Goal: Information Seeking & Learning: Check status

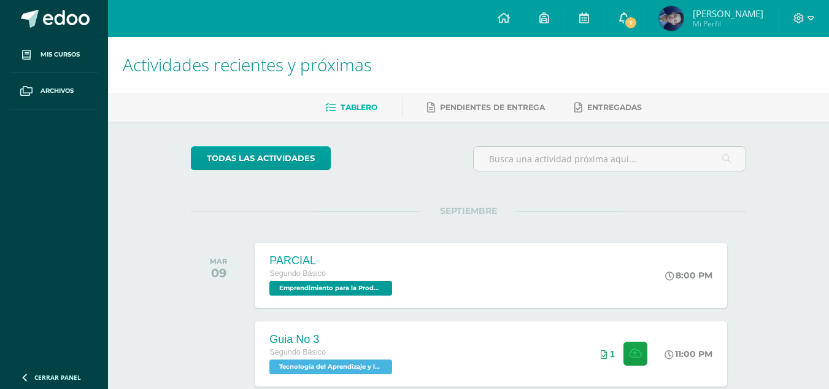
click at [644, 10] on link "1" at bounding box center [624, 18] width 39 height 37
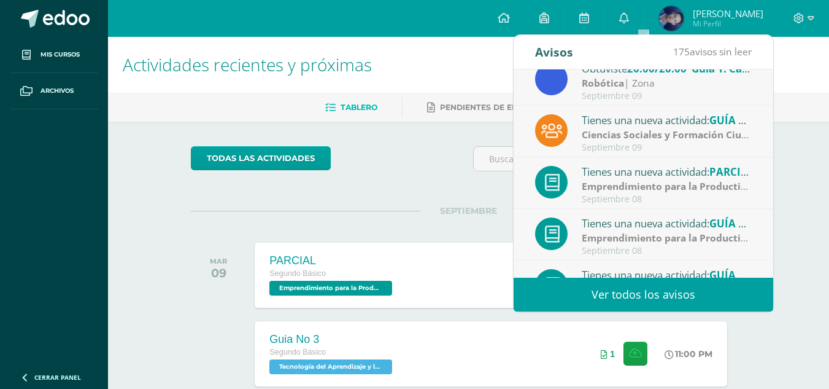
scroll to position [204, 0]
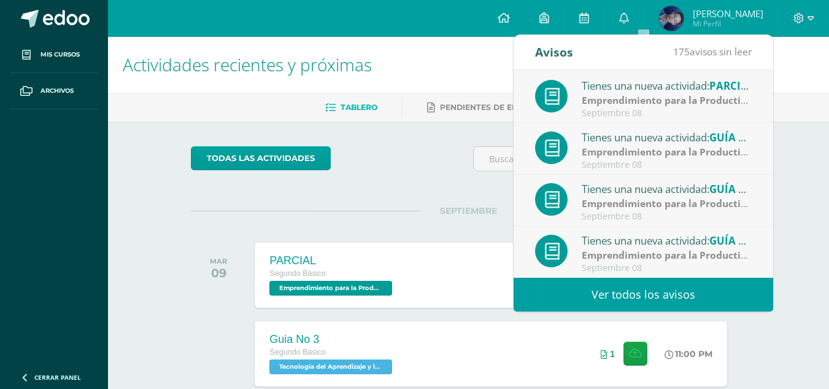
click at [703, 295] on link "Ver todos los avisos" at bounding box center [644, 294] width 260 height 34
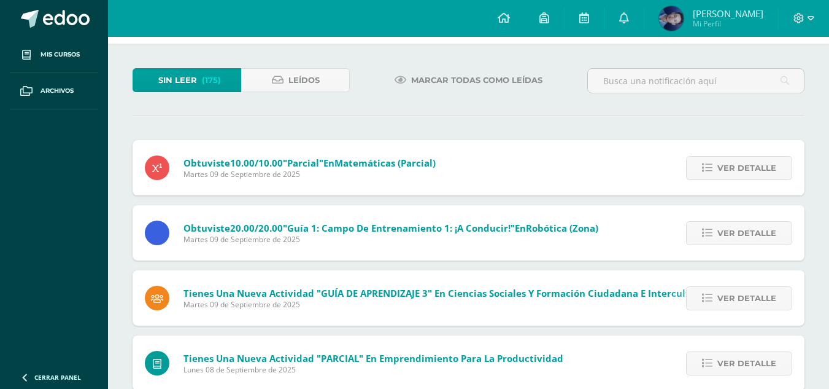
scroll to position [35, 0]
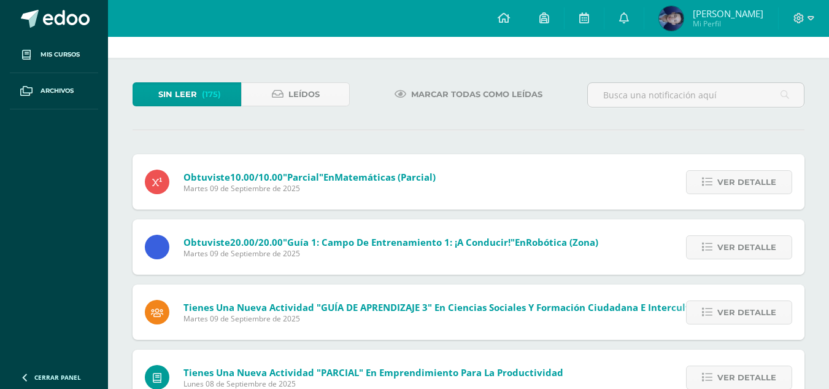
click at [722, 6] on span "Juan Andres Mi Perfil" at bounding box center [711, 18] width 109 height 25
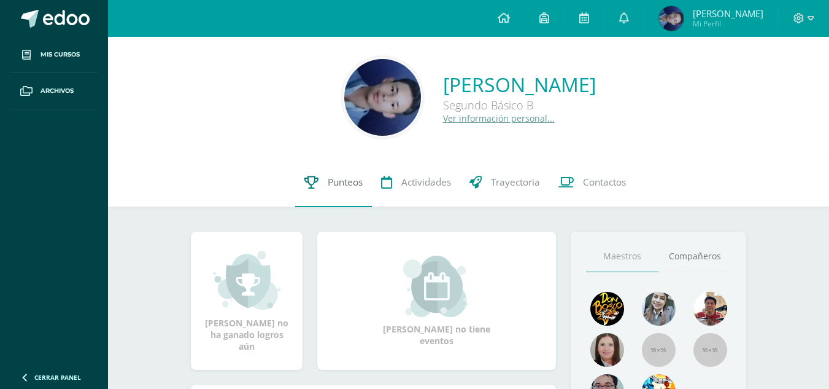
click at [359, 180] on span "Punteos" at bounding box center [345, 182] width 35 height 13
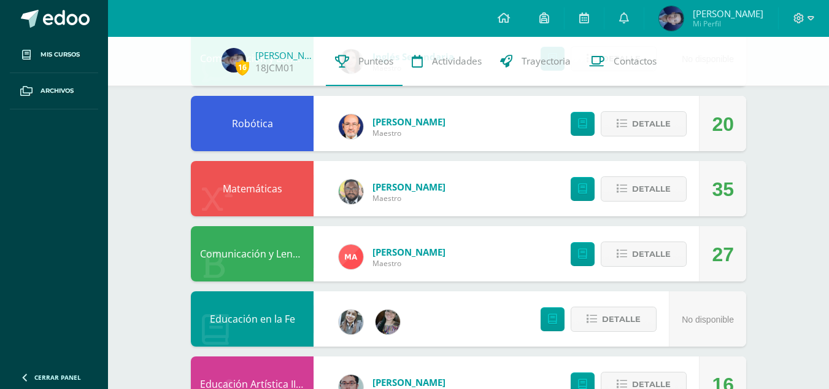
scroll to position [233, 0]
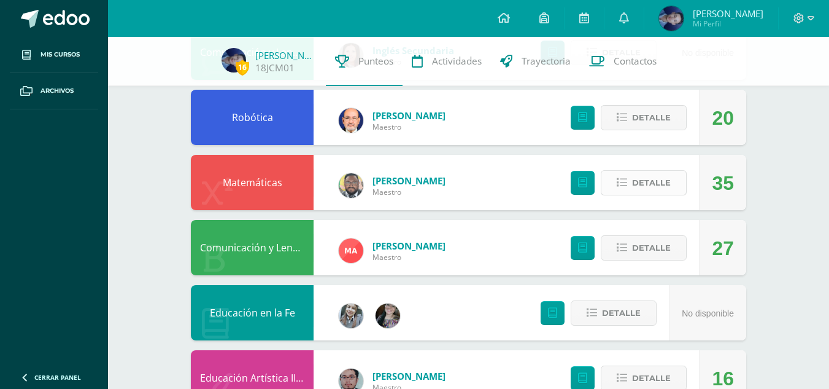
click at [656, 193] on span "Detalle" at bounding box center [651, 182] width 39 height 23
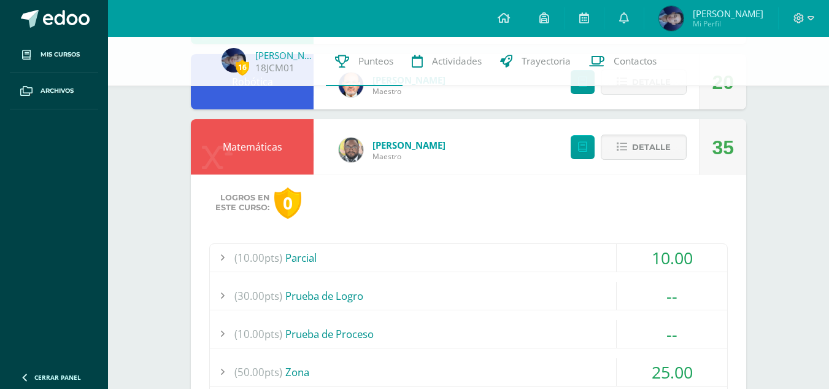
scroll to position [263, 0]
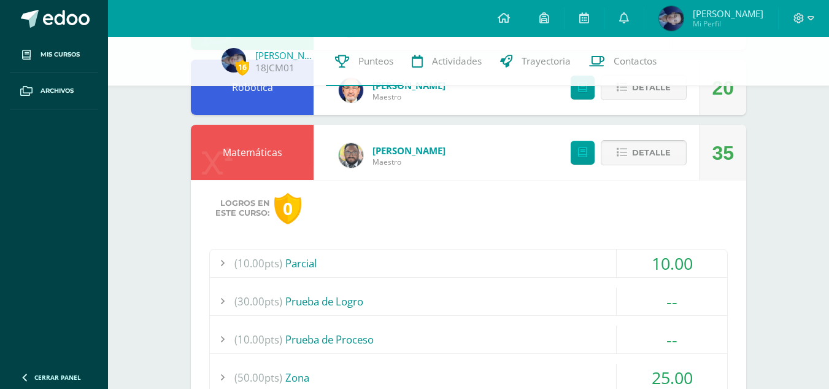
click at [647, 155] on span "Detalle" at bounding box center [651, 152] width 39 height 23
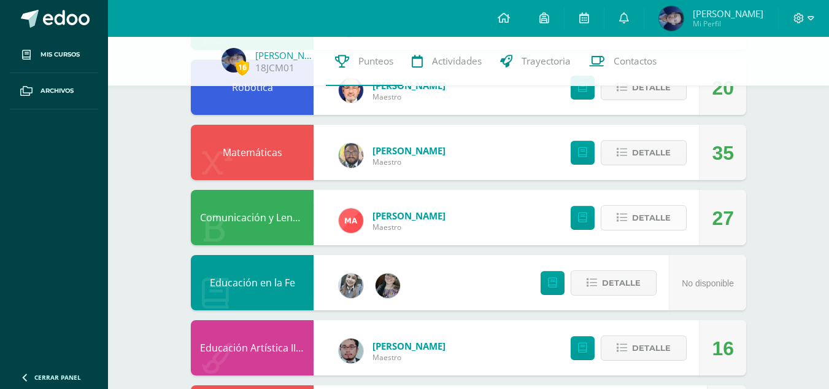
click at [633, 216] on span "Detalle" at bounding box center [651, 217] width 39 height 23
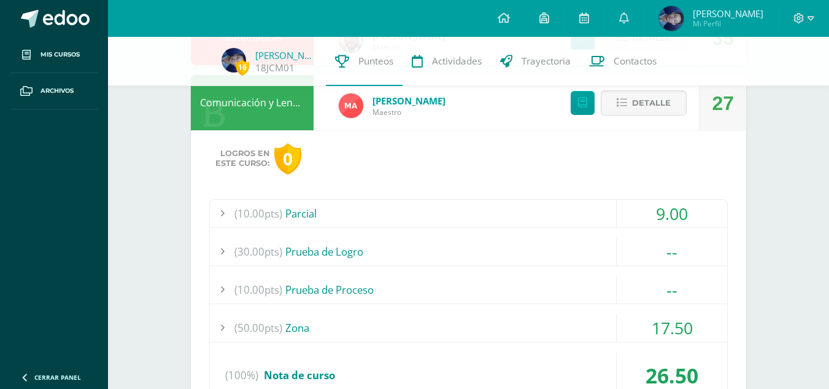
scroll to position [362, 0]
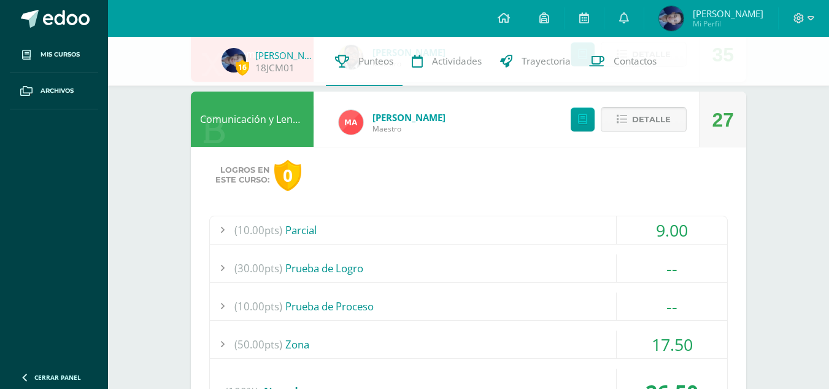
click at [649, 112] on span "Detalle" at bounding box center [651, 119] width 39 height 23
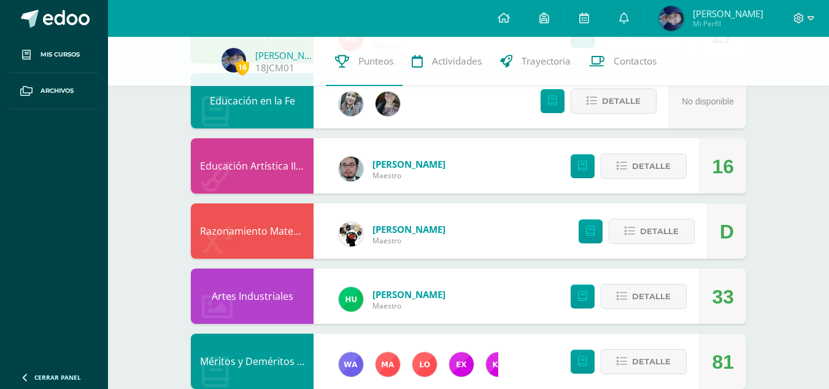
scroll to position [461, 0]
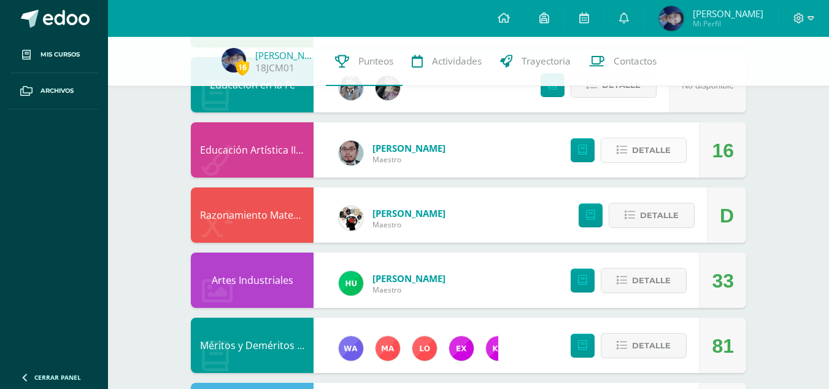
click at [622, 152] on icon at bounding box center [622, 150] width 10 height 10
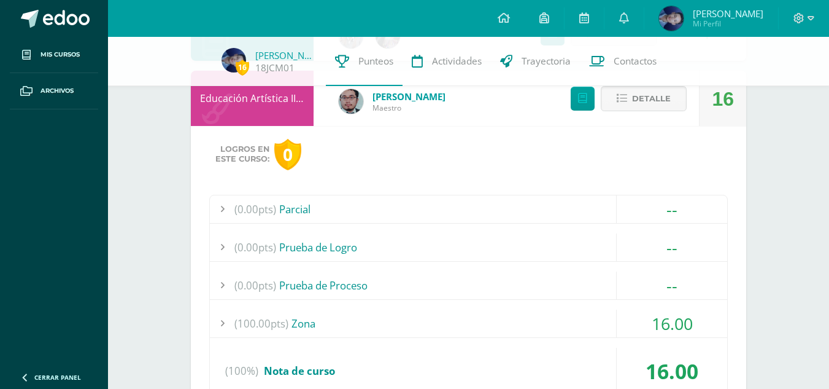
scroll to position [510, 0]
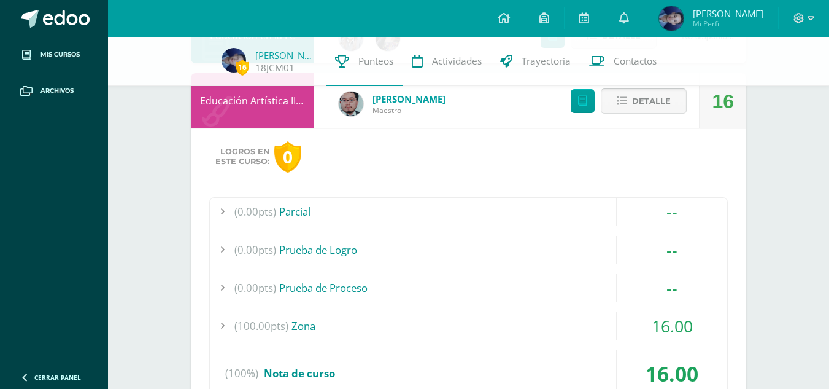
click at [667, 109] on span "Detalle" at bounding box center [651, 101] width 39 height 23
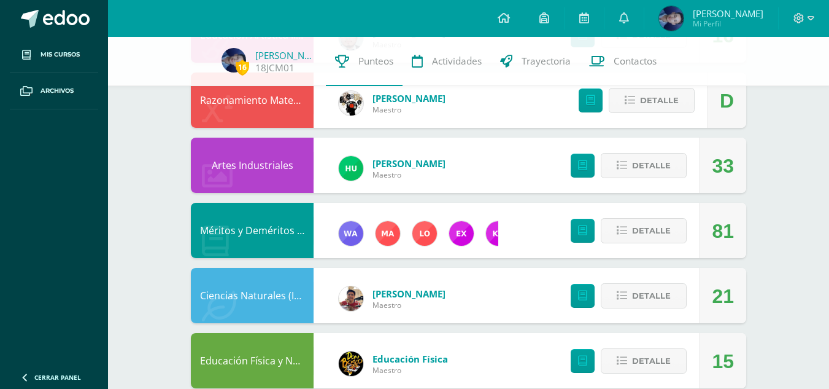
scroll to position [594, 0]
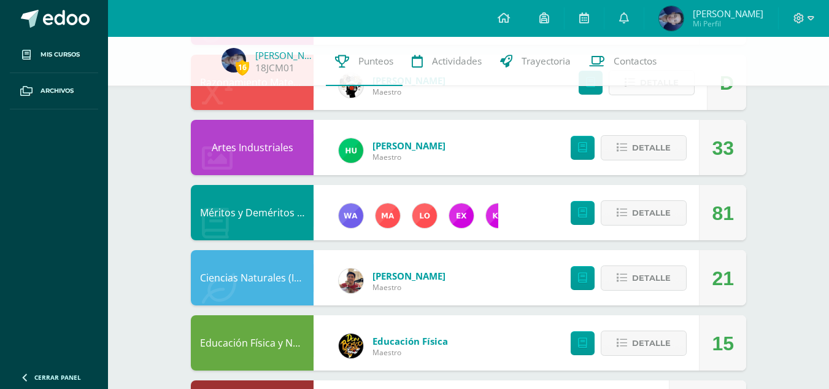
click at [662, 88] on span "Detalle" at bounding box center [659, 82] width 39 height 23
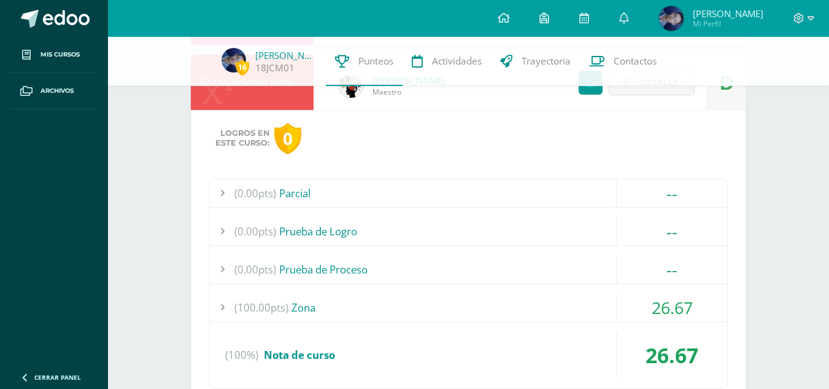
click at [665, 93] on span "Detalle" at bounding box center [659, 82] width 39 height 23
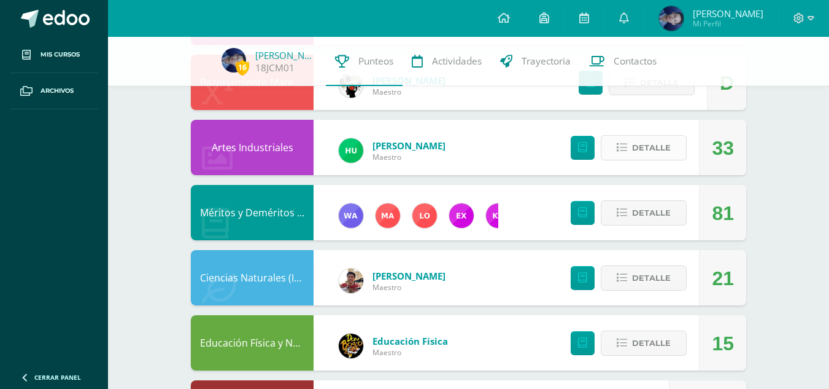
click at [637, 140] on span "Detalle" at bounding box center [651, 147] width 39 height 23
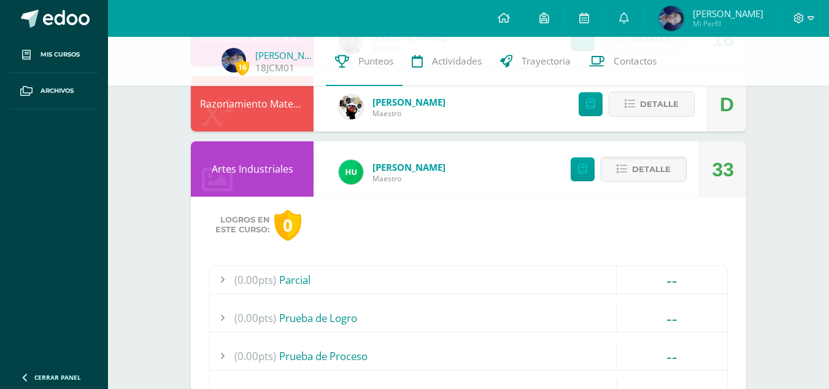
scroll to position [553, 0]
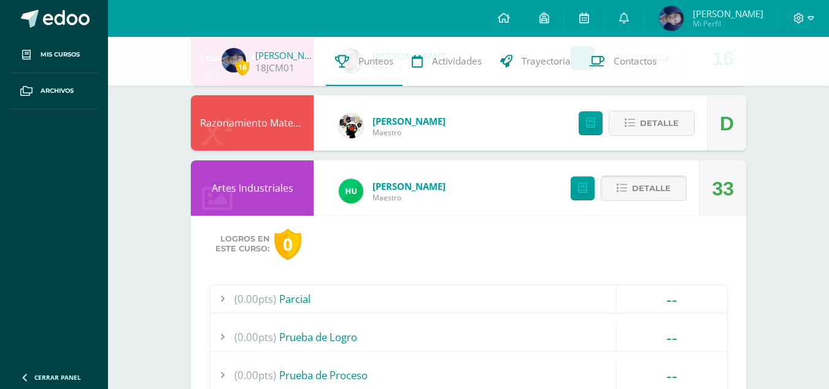
click at [633, 176] on button "Detalle" at bounding box center [644, 188] width 86 height 25
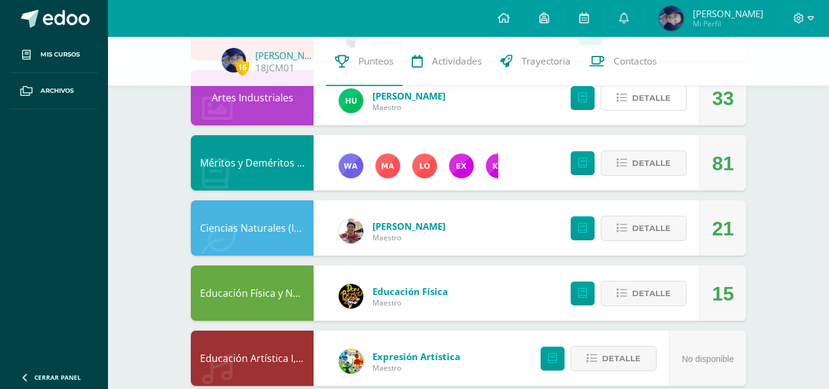
scroll to position [645, 0]
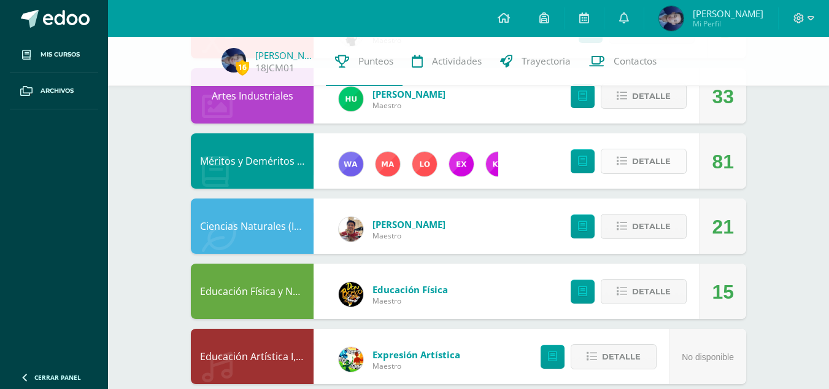
click at [637, 160] on span "Detalle" at bounding box center [651, 161] width 39 height 23
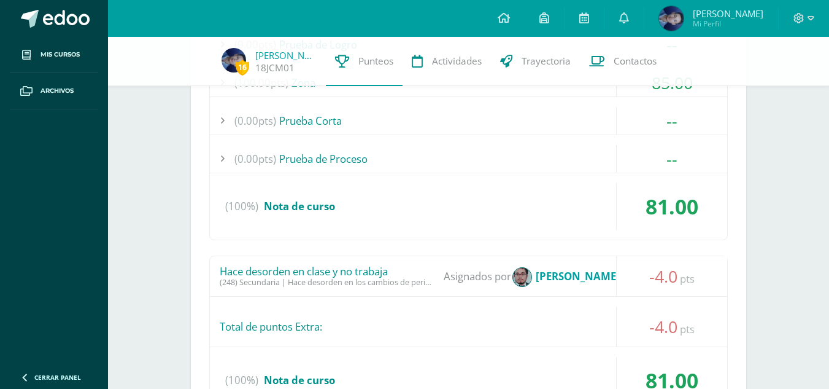
scroll to position [908, 0]
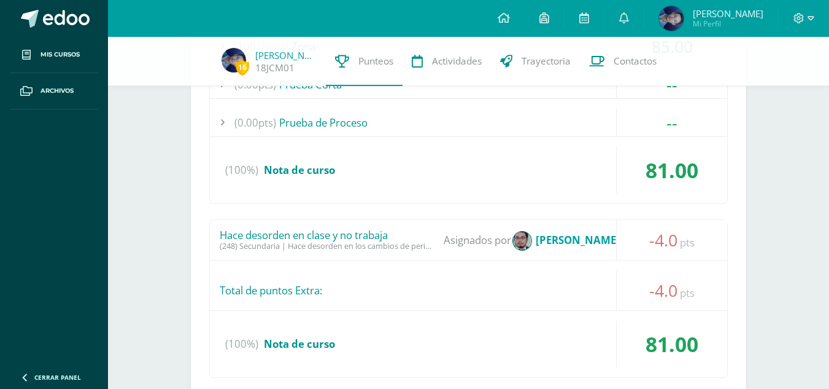
click at [529, 234] on img at bounding box center [522, 240] width 18 height 18
drag, startPoint x: 253, startPoint y: 248, endPoint x: 453, endPoint y: 274, distance: 201.8
click at [453, 274] on div "Hace desorden en clase y no trabaja (248) Secundaria | Hace desorden en los cam…" at bounding box center [468, 298] width 519 height 158
click at [453, 274] on div "Total de puntos Extra:" at bounding box center [468, 290] width 517 height 40
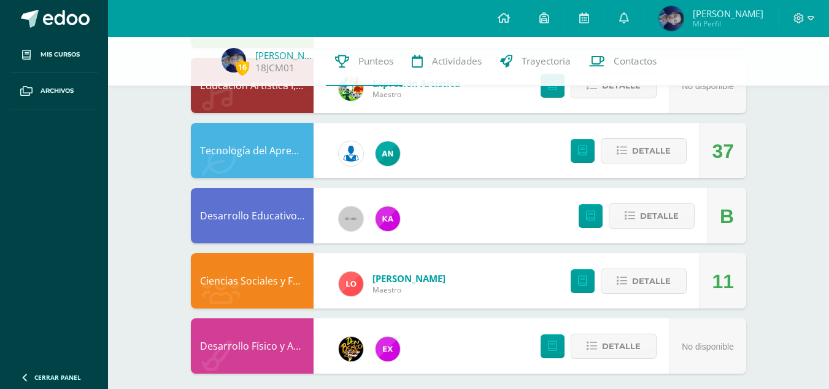
scroll to position [1396, 0]
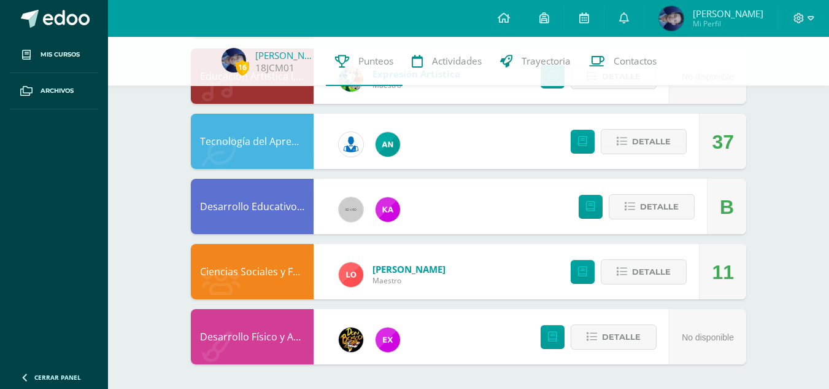
drag, startPoint x: 708, startPoint y: 215, endPoint x: 825, endPoint y: 323, distance: 159.8
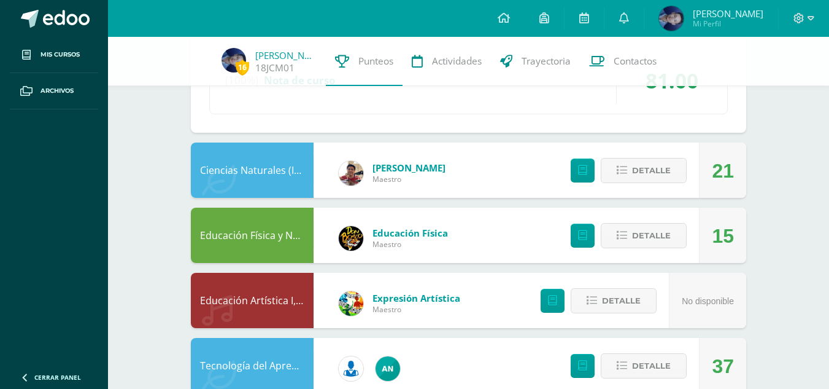
scroll to position [1136, 0]
